Goal: Task Accomplishment & Management: Manage account settings

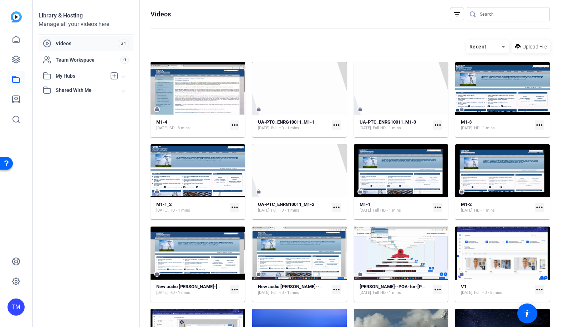
click at [233, 127] on mat-icon "more_horiz" at bounding box center [234, 124] width 9 height 9
click at [221, 103] on div at bounding box center [282, 163] width 564 height 327
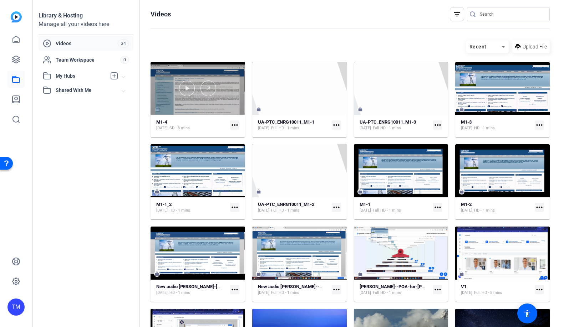
click at [221, 103] on div at bounding box center [197, 88] width 94 height 53
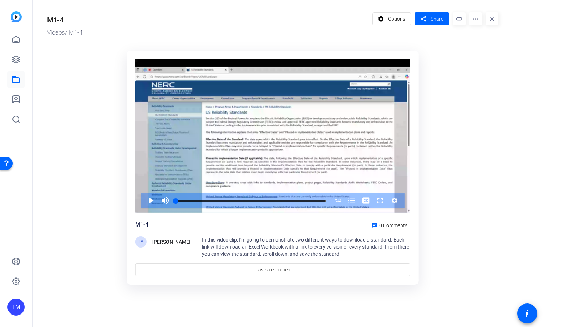
click at [473, 20] on mat-icon "more_horiz" at bounding box center [475, 18] width 13 height 13
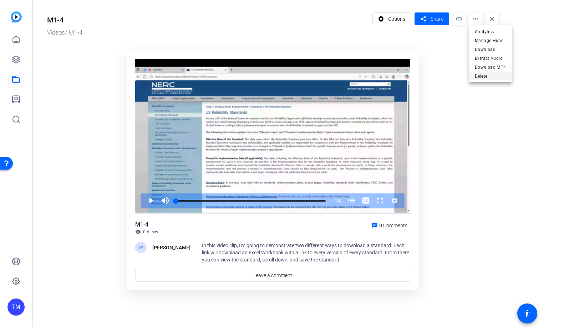
click at [488, 76] on span "Delete" at bounding box center [489, 76] width 31 height 9
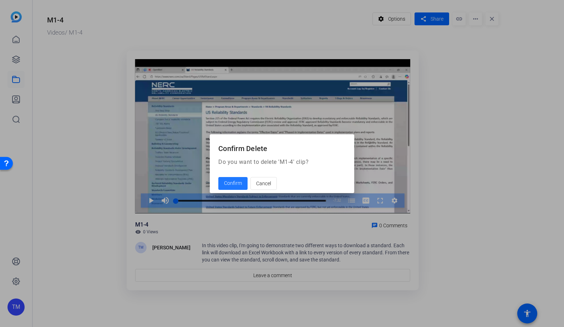
click at [226, 184] on span "Confirm" at bounding box center [233, 183] width 18 height 7
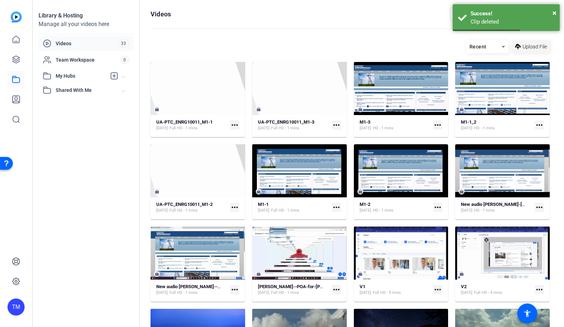
click at [530, 47] on span "Upload File" at bounding box center [534, 46] width 24 height 7
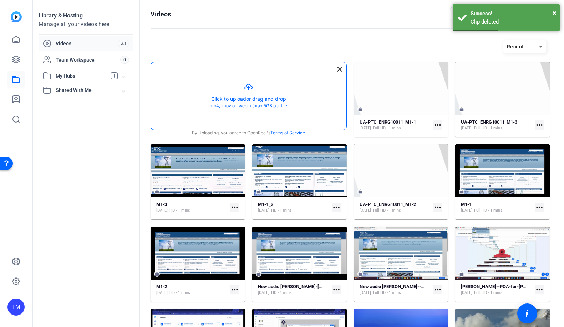
click at [283, 81] on button "button" at bounding box center [248, 95] width 195 height 67
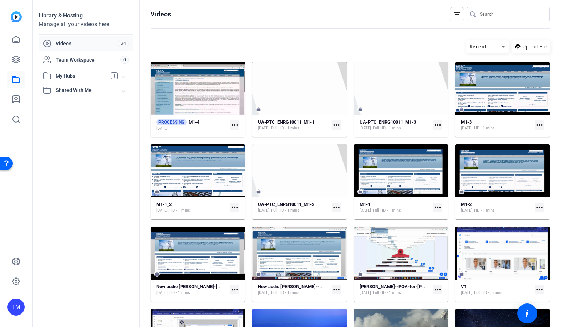
click at [233, 125] on mat-icon "more_horiz" at bounding box center [234, 124] width 9 height 9
click at [238, 139] on span "Manage Hubs" at bounding box center [272, 136] width 72 height 9
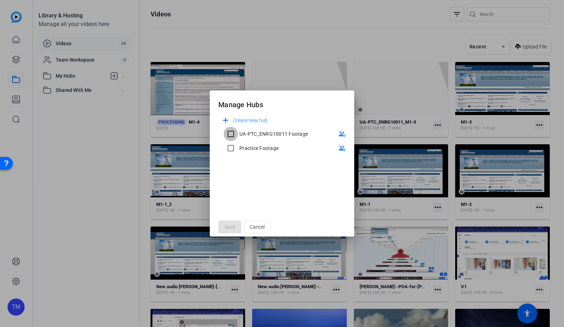
click at [231, 131] on input "UA-PTC_ENRG10011 Footage" at bounding box center [230, 134] width 14 height 14
checkbox input "true"
drag, startPoint x: 227, startPoint y: 228, endPoint x: 231, endPoint y: 228, distance: 3.9
click at [228, 228] on span "Save" at bounding box center [229, 226] width 11 height 7
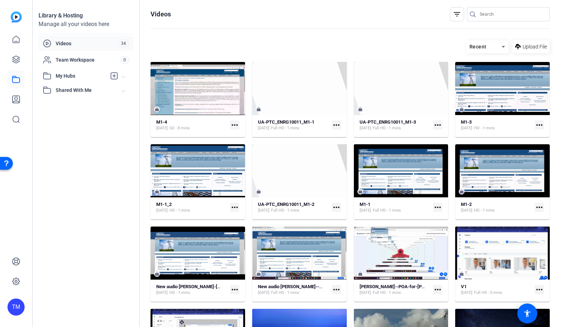
click at [235, 123] on mat-icon "more_horiz" at bounding box center [234, 124] width 9 height 9
click at [222, 94] on div at bounding box center [282, 163] width 564 height 327
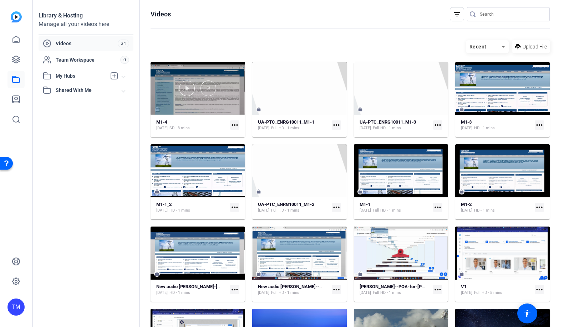
click at [222, 94] on div at bounding box center [197, 89] width 94 height 16
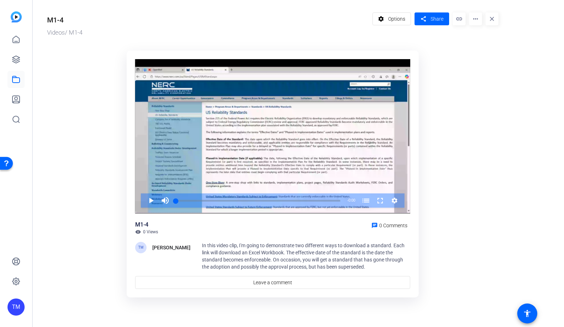
click at [474, 21] on mat-icon "more_horiz" at bounding box center [475, 18] width 13 height 13
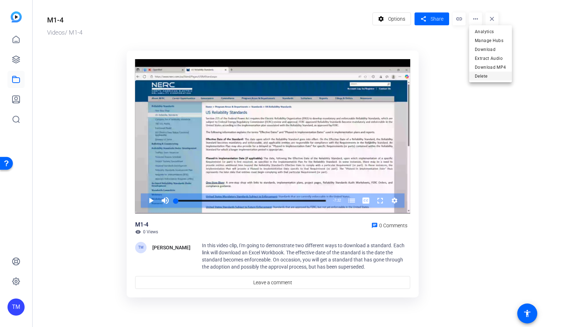
click at [479, 78] on span "Delete" at bounding box center [489, 76] width 31 height 9
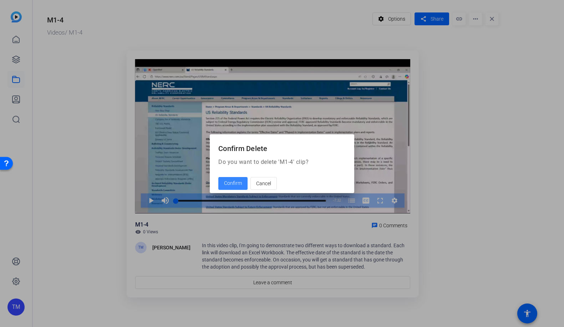
click at [232, 184] on span "Confirm" at bounding box center [233, 183] width 18 height 7
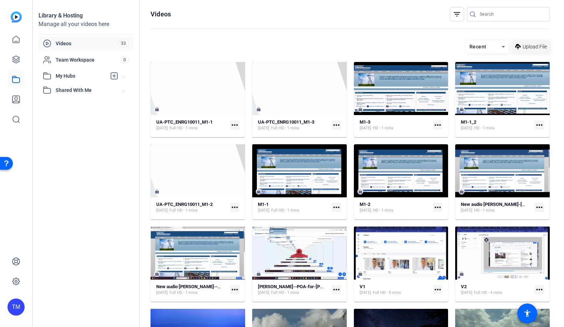
click at [535, 47] on span "Upload File" at bounding box center [534, 46] width 24 height 7
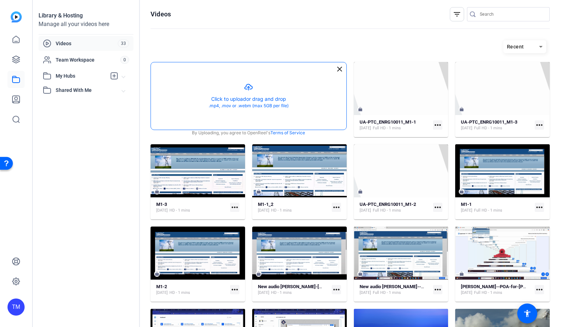
click at [276, 100] on button "button" at bounding box center [248, 95] width 195 height 67
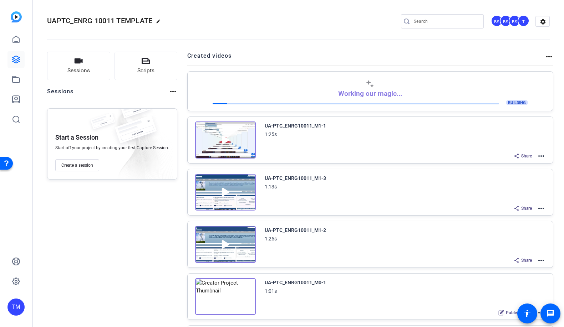
click at [541, 258] on mat-icon "more_horiz" at bounding box center [540, 260] width 9 height 9
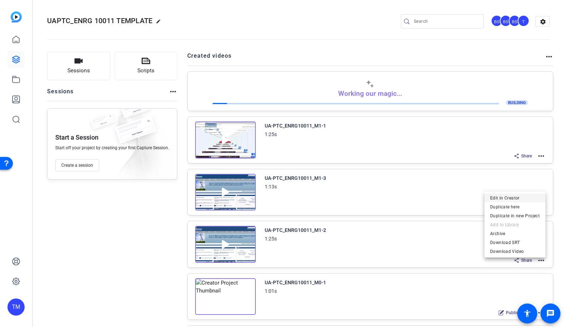
click at [514, 199] on span "Edit in Creator" at bounding box center [515, 198] width 50 height 9
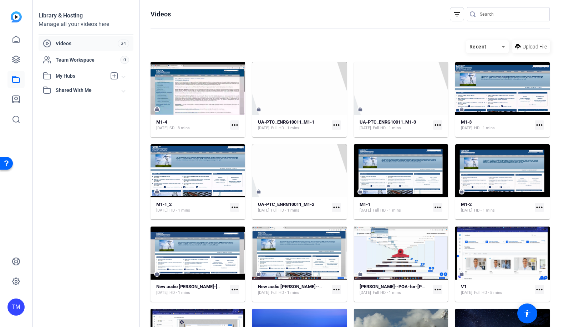
click at [70, 77] on span "My Hubs" at bounding box center [81, 75] width 51 height 7
click at [71, 90] on span "UA-PTC_ENRG10011 Footage" at bounding box center [81, 91] width 68 height 7
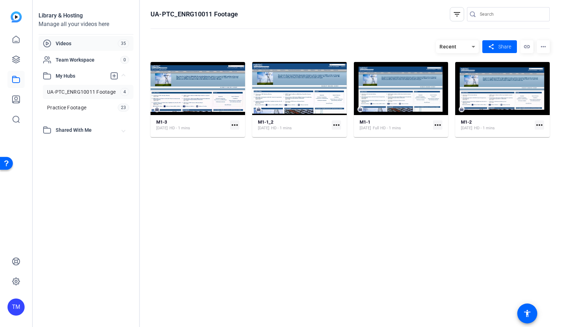
click at [71, 44] on span "Videos" at bounding box center [87, 43] width 62 height 7
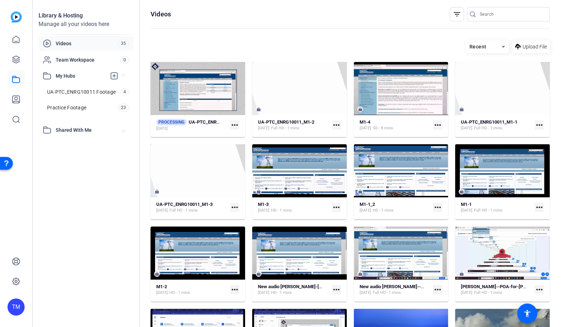
click at [435, 124] on mat-icon "more_horiz" at bounding box center [437, 124] width 9 height 9
click at [451, 164] on span "Manage Hubs" at bounding box center [453, 163] width 31 height 9
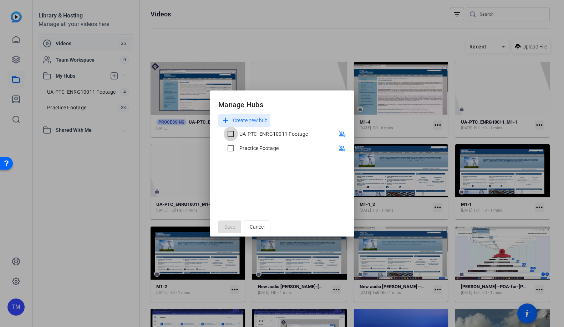
click at [237, 136] on input "UA-PTC_ENRG10011 Footage" at bounding box center [230, 134] width 14 height 14
checkbox input "true"
click at [230, 226] on span "Save" at bounding box center [229, 226] width 11 height 7
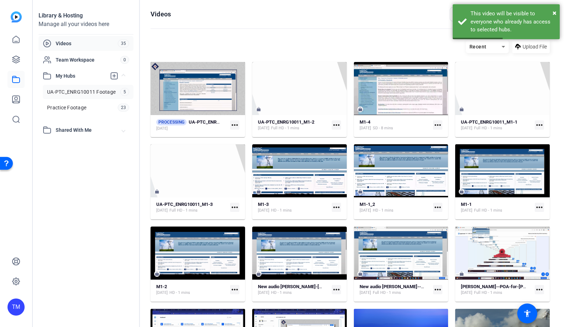
click at [83, 89] on span "UA-PTC_ENRG10011 Footage" at bounding box center [81, 91] width 68 height 7
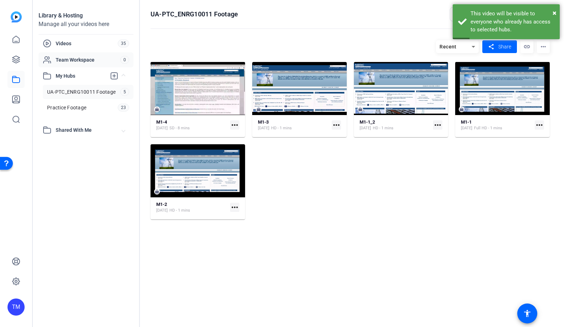
click at [74, 56] on span "Team Workspace" at bounding box center [88, 59] width 65 height 7
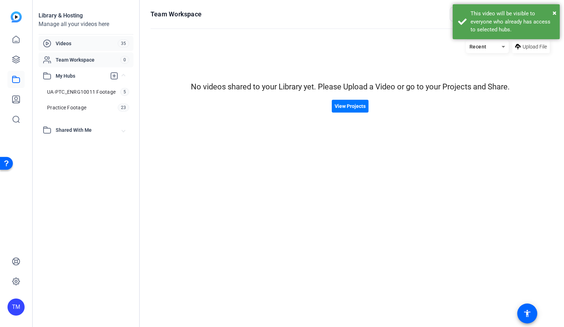
click at [76, 45] on span "Videos" at bounding box center [87, 43] width 62 height 7
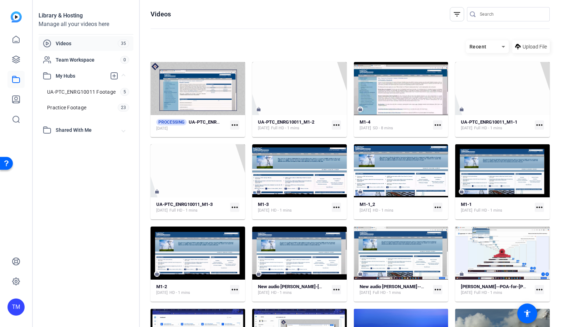
click at [121, 161] on div "Library & Hosting Manage all your videos here Videos 35 Team Workspace 0 My Hub…" at bounding box center [86, 163] width 107 height 327
